Goal: Task Accomplishment & Management: Complete application form

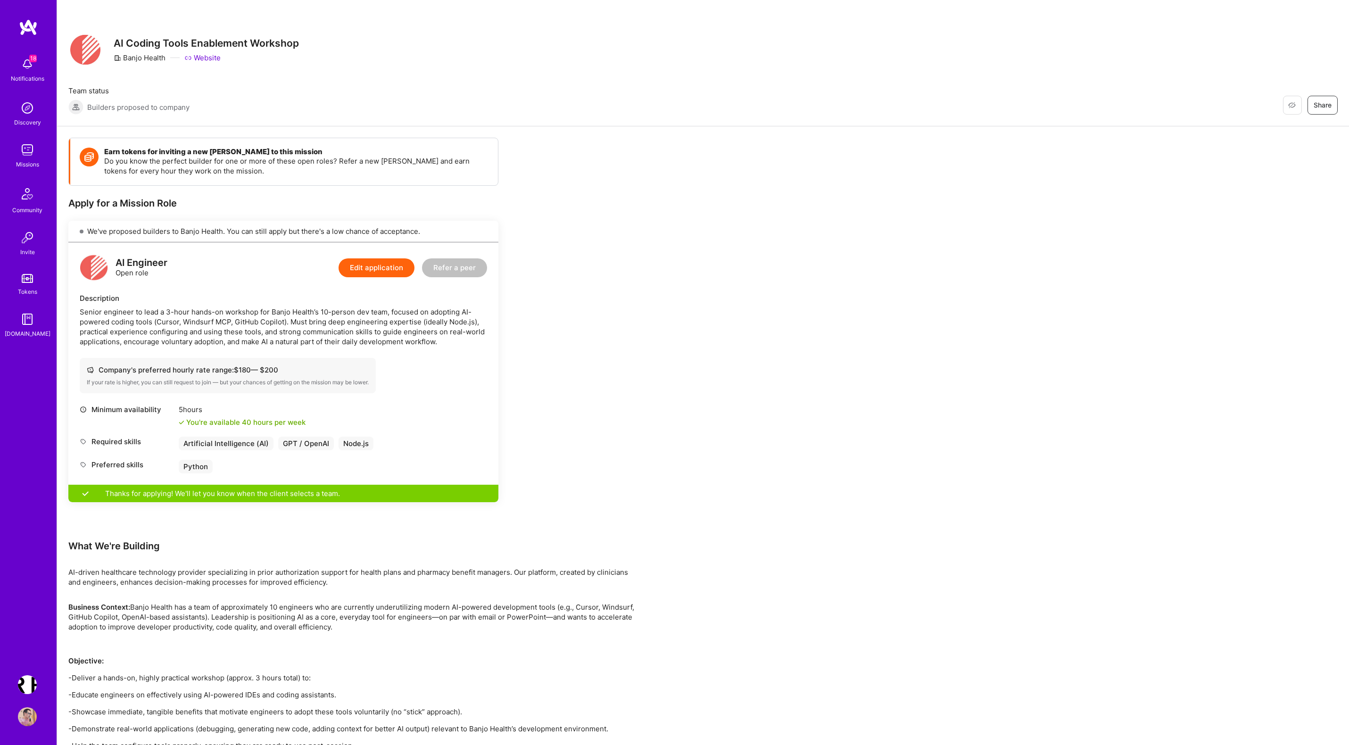
click at [26, 154] on img at bounding box center [27, 150] width 19 height 19
click at [26, 58] on img at bounding box center [27, 64] width 19 height 19
click at [473, 144] on div "18 18 Notifications Discovery Missions Community Invite Tokens A.Guide Terr.ai:…" at bounding box center [674, 540] width 1349 height 1081
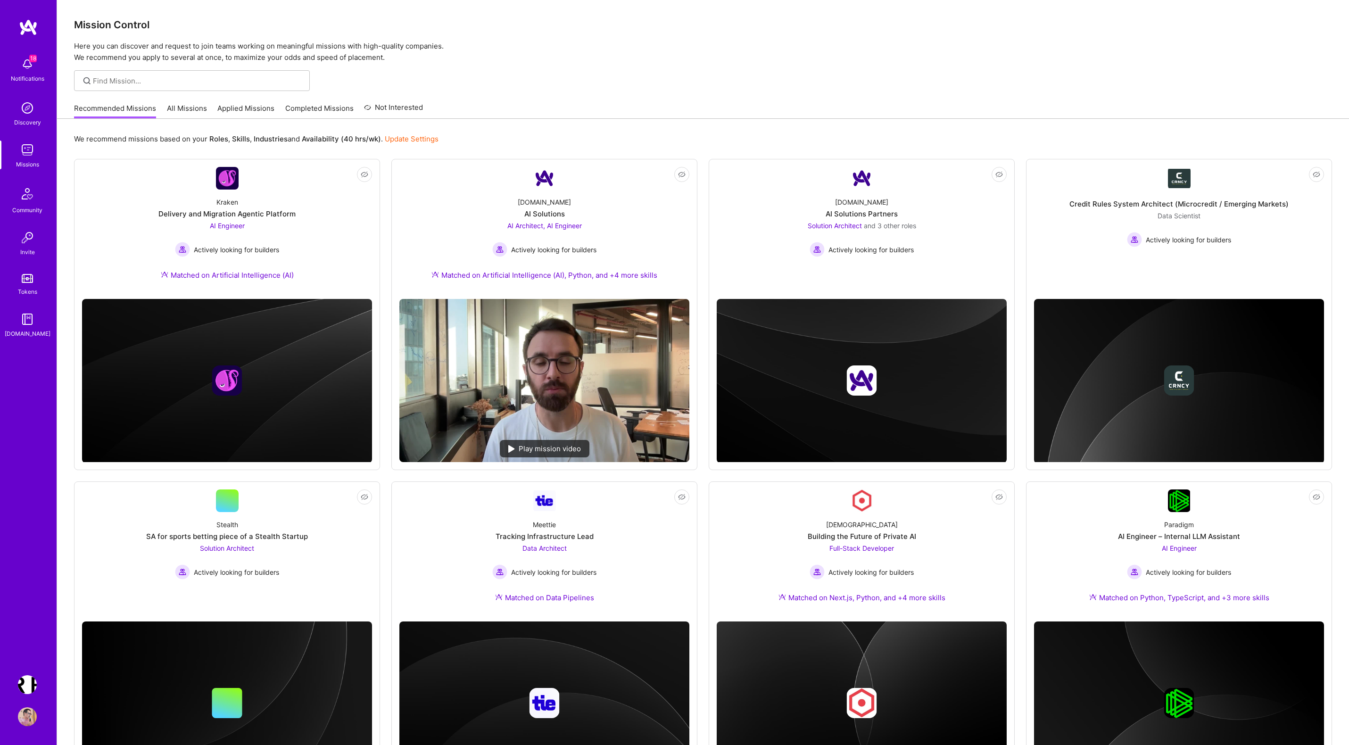
click at [247, 110] on link "Applied Missions" at bounding box center [245, 111] width 57 height 16
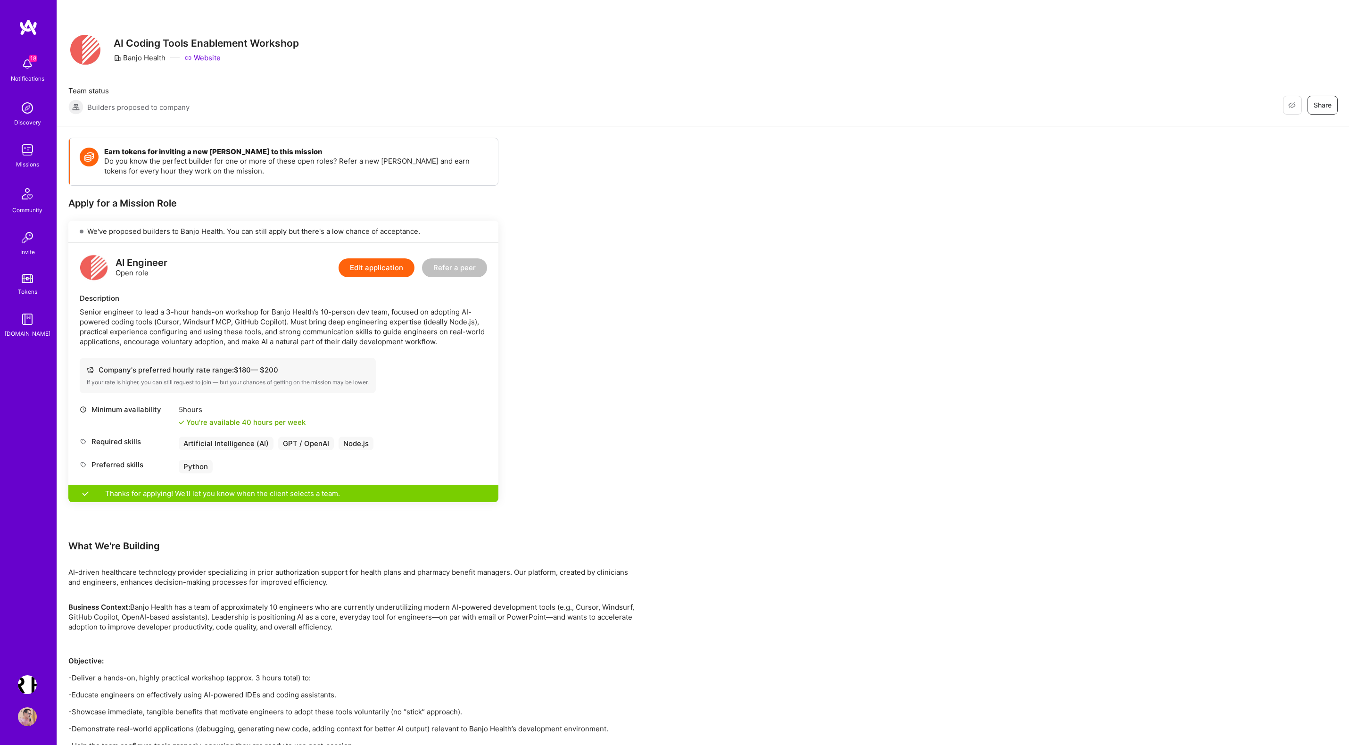
click at [24, 64] on img at bounding box center [27, 64] width 19 height 19
click at [462, 101] on div "18 18 Notifications Discovery Missions Community Invite Tokens A.Guide Terr.ai:…" at bounding box center [674, 540] width 1349 height 1081
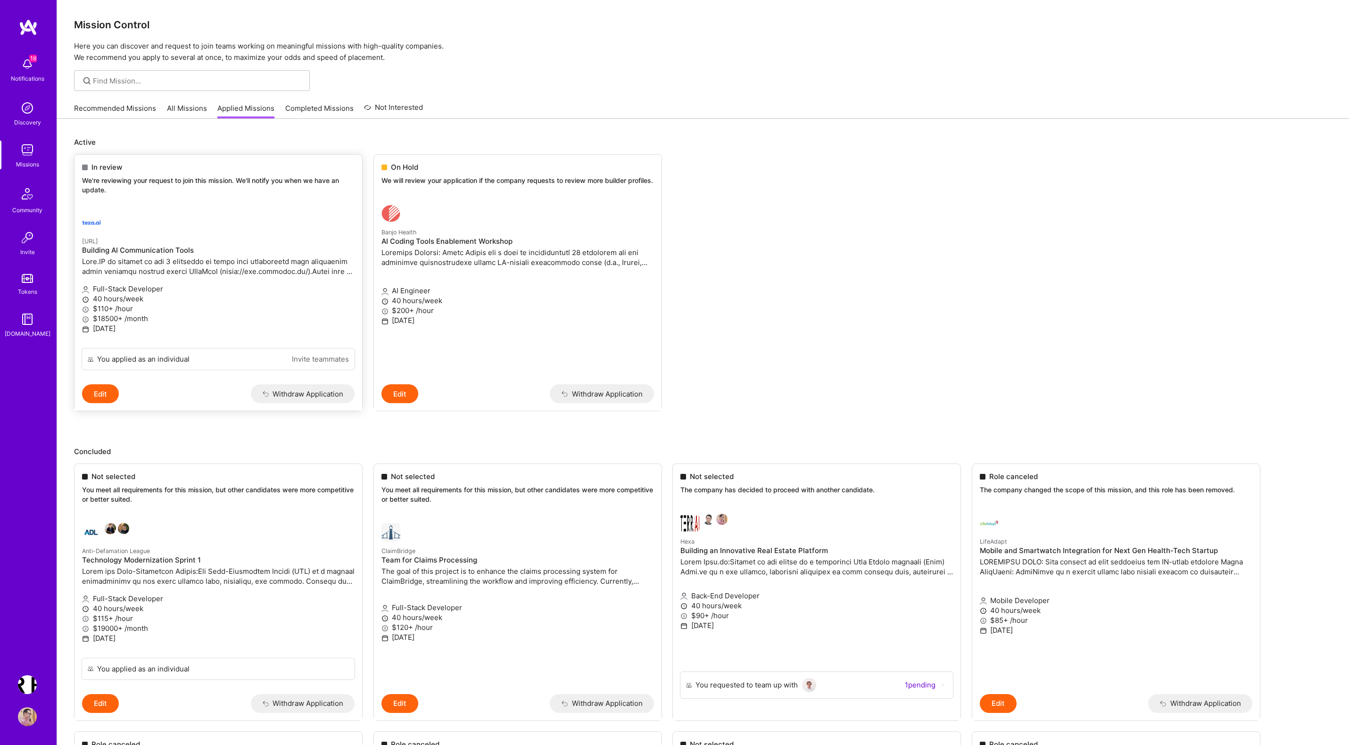
click at [243, 247] on h4 "Building AI Communication Tools" at bounding box center [218, 250] width 273 height 8
click at [536, 90] on div at bounding box center [703, 80] width 1292 height 21
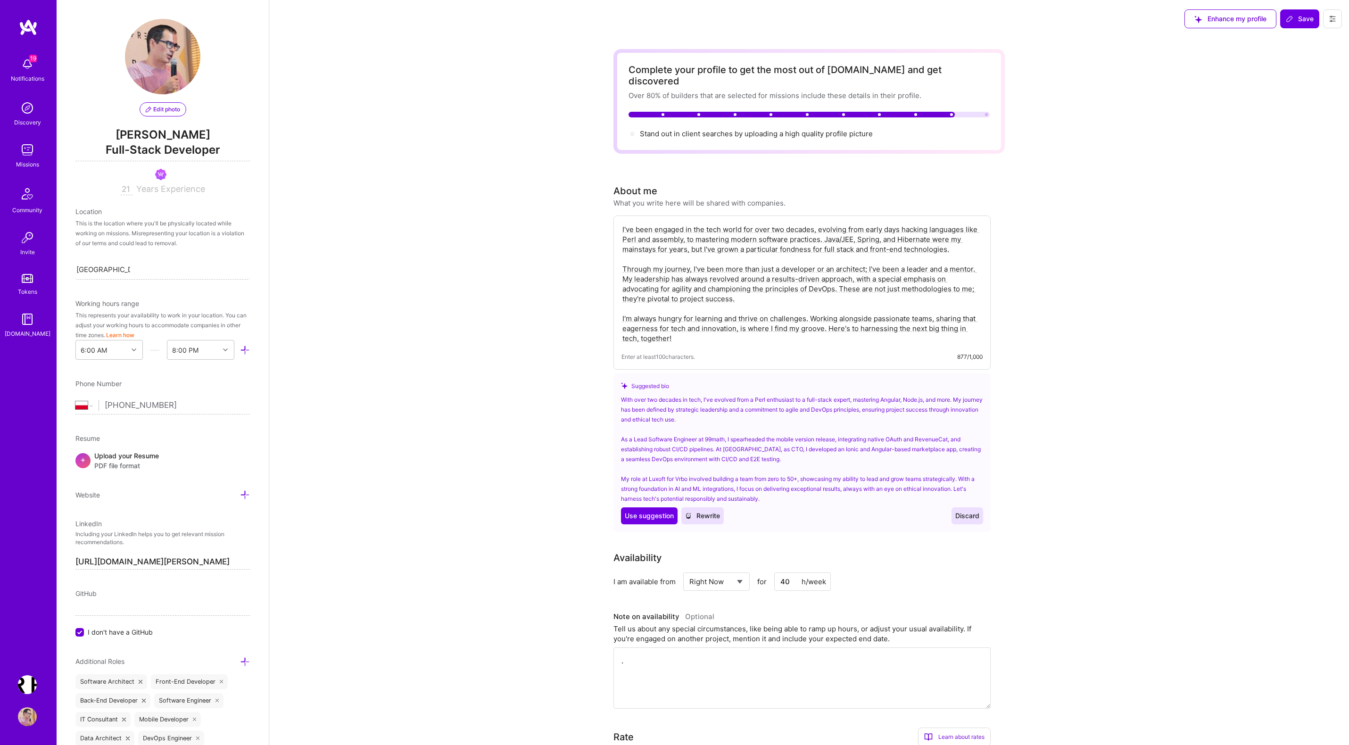
select select "PL"
select select "Right Now"
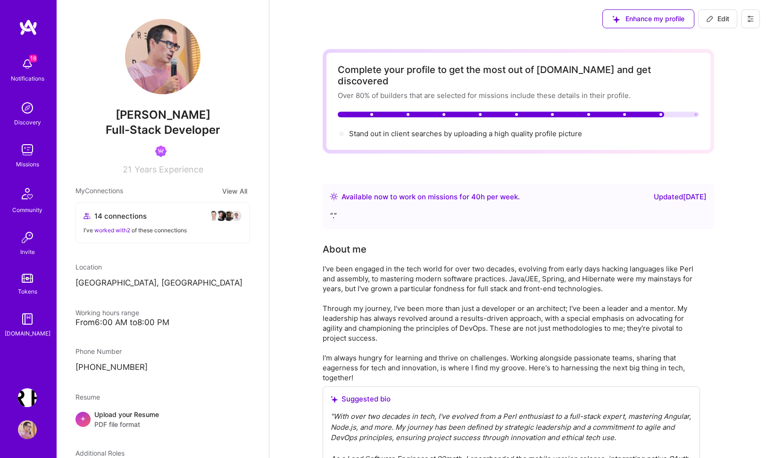
click at [27, 153] on img at bounding box center [27, 150] width 19 height 19
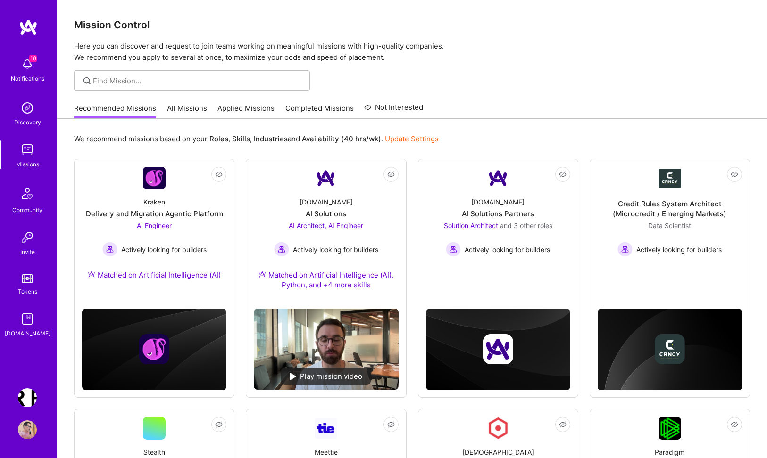
click at [183, 110] on link "All Missions" at bounding box center [187, 111] width 40 height 16
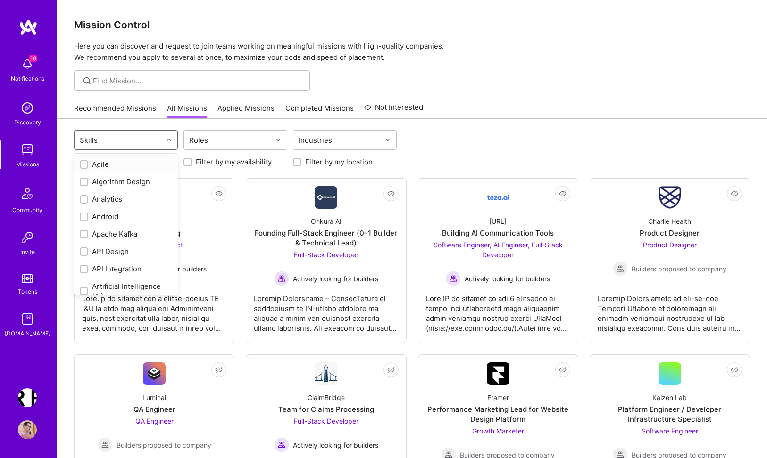
click at [155, 141] on div "Skills" at bounding box center [119, 140] width 88 height 19
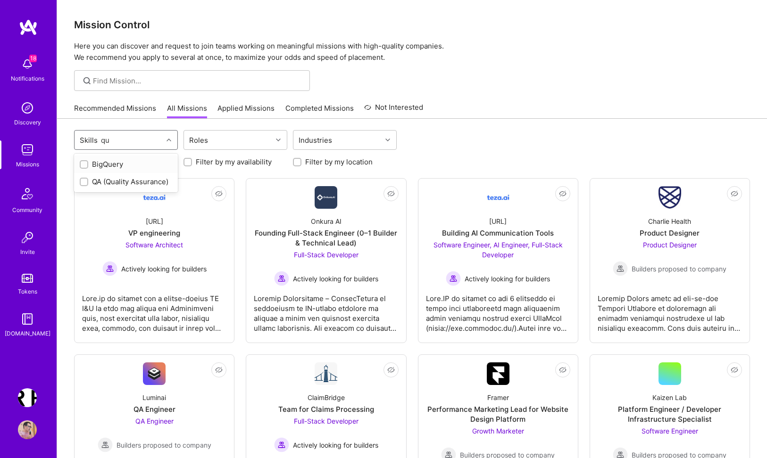
type input "q"
type input "f"
click at [510, 81] on div at bounding box center [412, 80] width 710 height 21
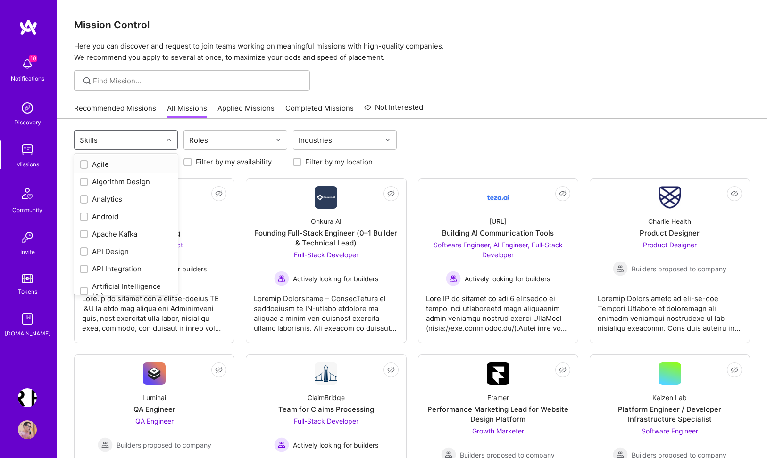
click at [139, 143] on div "Skills" at bounding box center [119, 140] width 88 height 19
type input "c"
type input "tra"
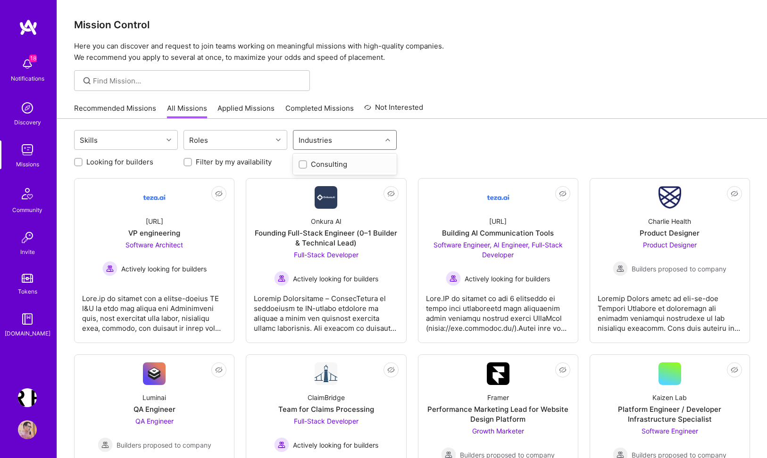
click at [336, 136] on div "Industries" at bounding box center [337, 140] width 88 height 19
click at [473, 134] on div "Skills Roles Industries" at bounding box center [412, 141] width 676 height 22
click at [192, 107] on link "All Missions" at bounding box center [187, 111] width 40 height 16
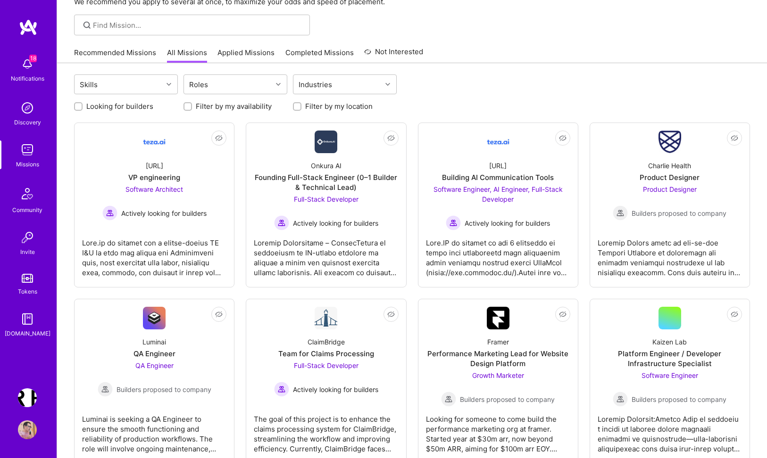
scroll to position [57, 0]
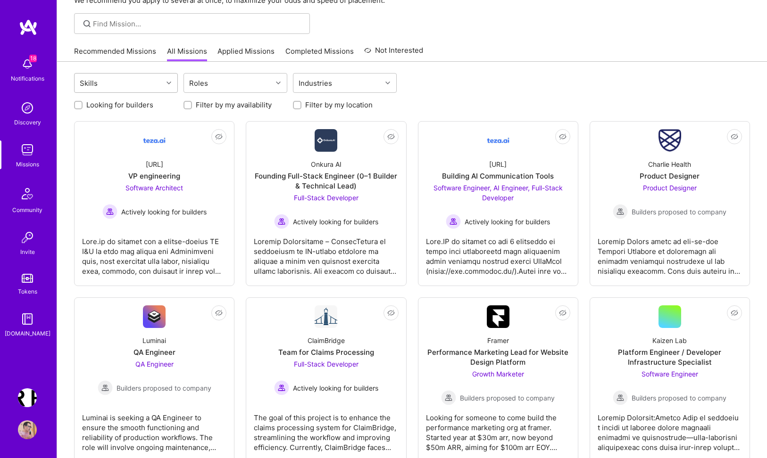
click at [112, 85] on div "Skills" at bounding box center [119, 83] width 88 height 19
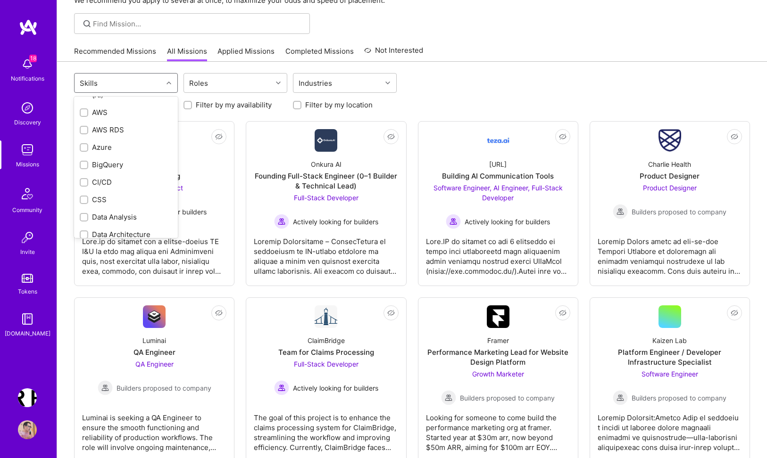
scroll to position [0, 0]
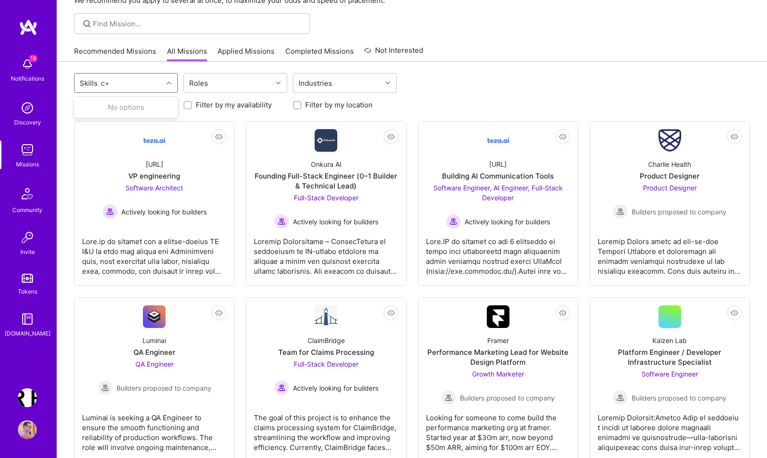
type input "c"
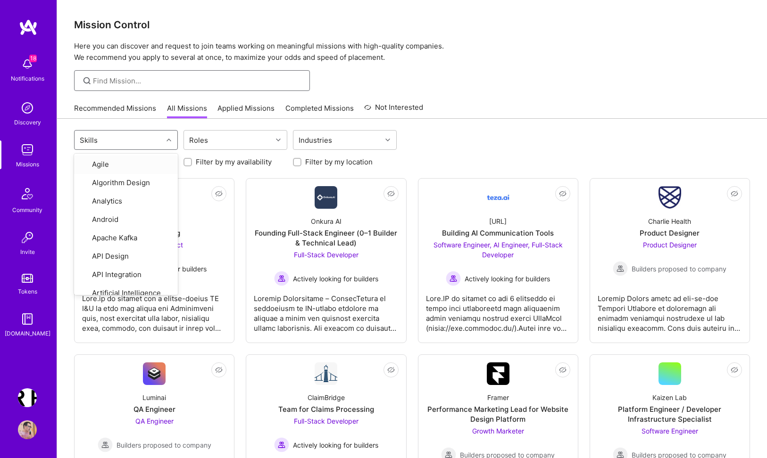
click at [208, 77] on input at bounding box center [198, 81] width 210 height 10
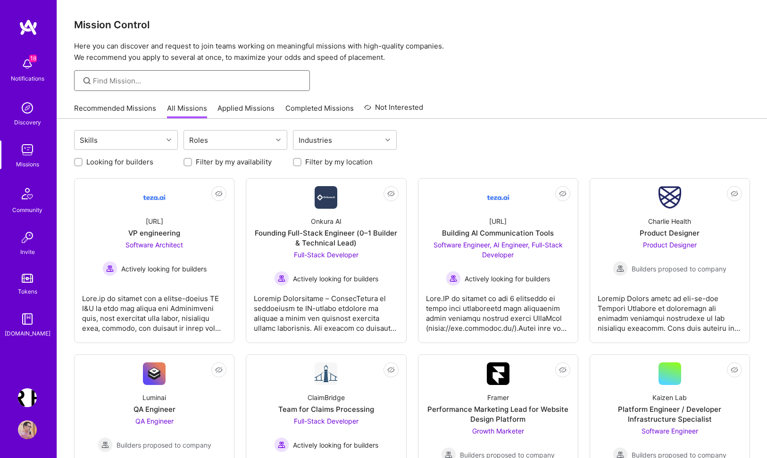
type input "c"
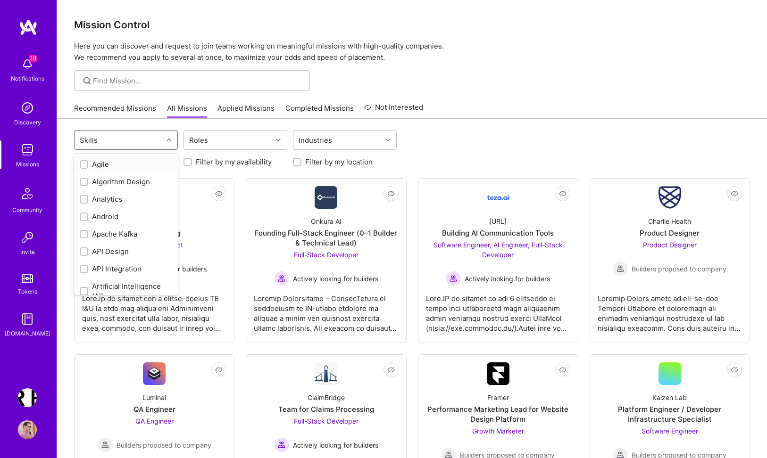
click at [115, 133] on div "Skills" at bounding box center [119, 140] width 88 height 19
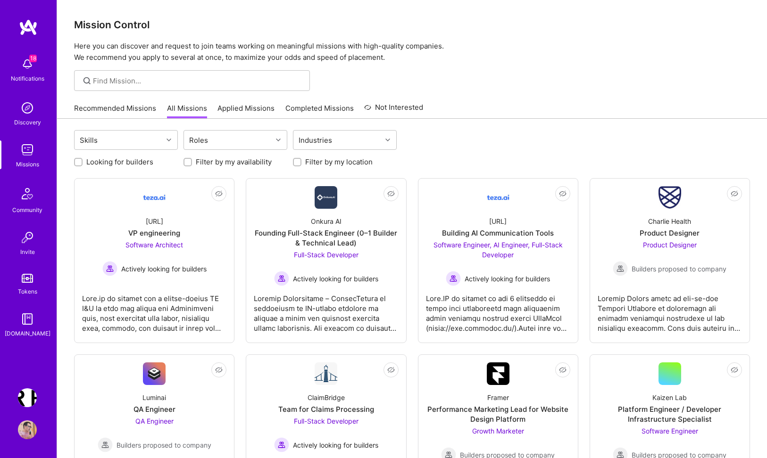
click at [517, 88] on div at bounding box center [412, 80] width 710 height 21
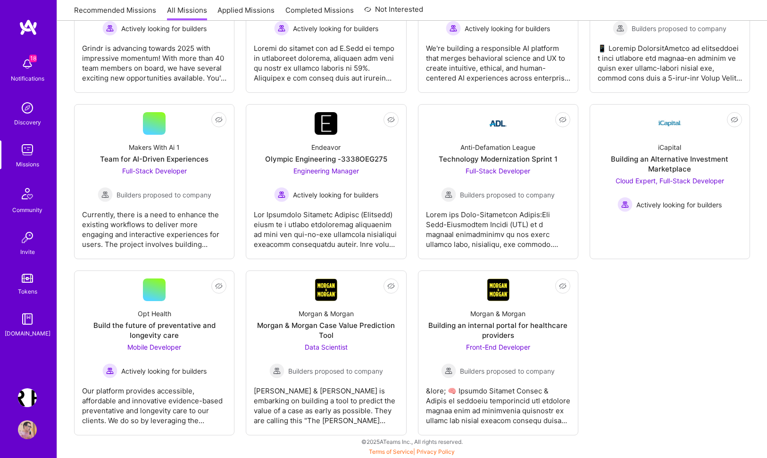
scroll to position [1657, 0]
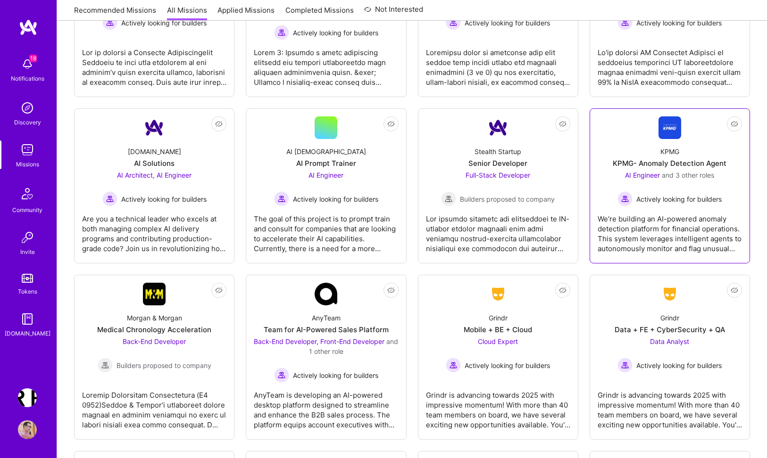
click at [664, 161] on div "KPMG- Anomaly Detection Agent" at bounding box center [670, 163] width 114 height 10
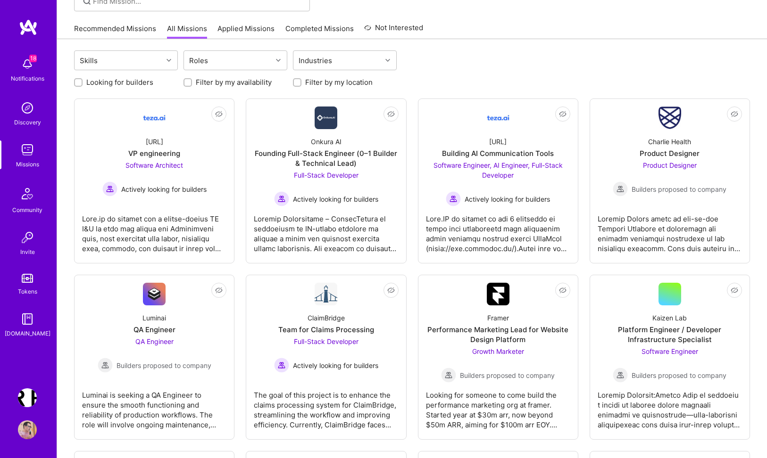
scroll to position [86, 0]
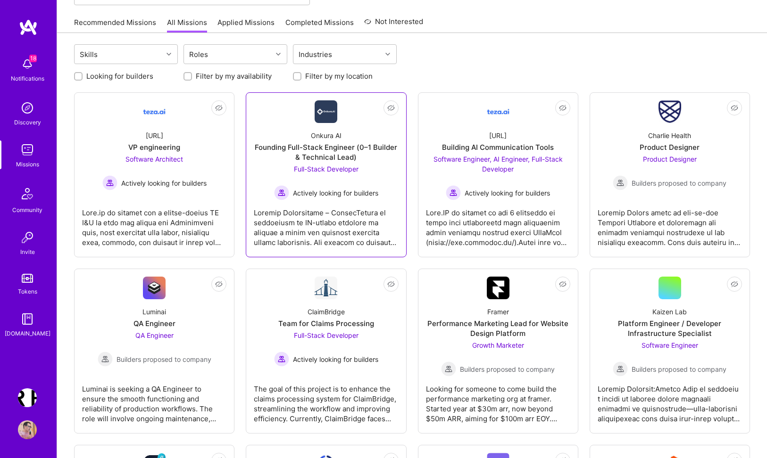
click at [311, 219] on div at bounding box center [326, 223] width 144 height 47
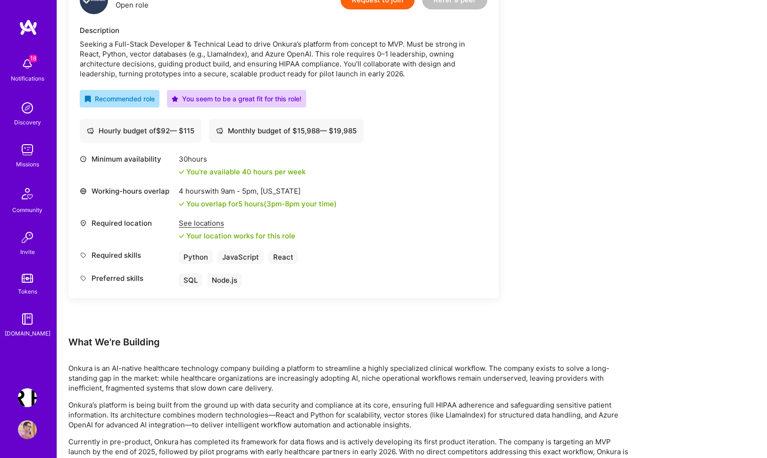
scroll to position [228, 0]
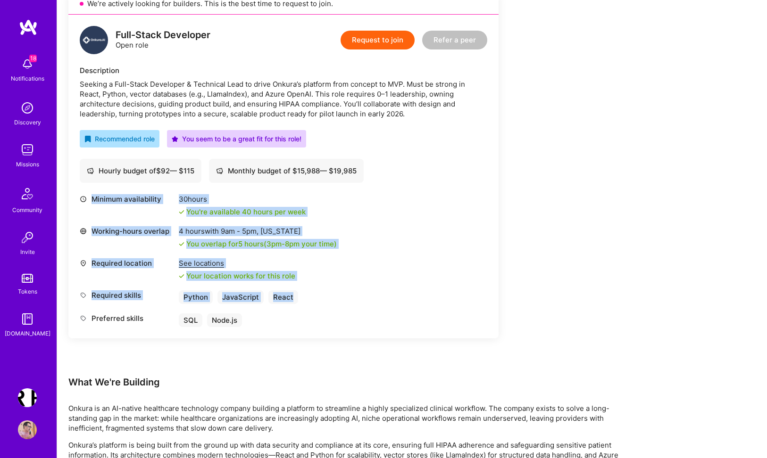
drag, startPoint x: 582, startPoint y: 177, endPoint x: 575, endPoint y: 293, distance: 116.2
click at [575, 293] on div "Earn tokens for inviting a new [PERSON_NAME] to this mission Do you know the pe…" at bounding box center [351, 410] width 566 height 1001
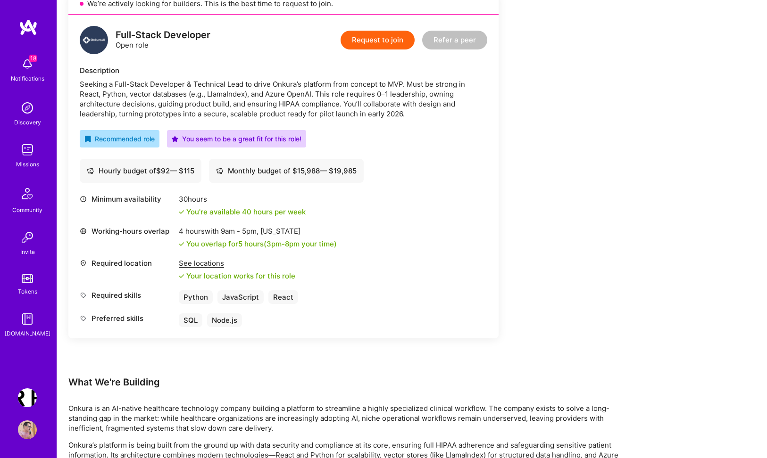
click at [575, 283] on div "Earn tokens for inviting a new [PERSON_NAME] to this mission Do you know the pe…" at bounding box center [351, 410] width 566 height 1001
